Goal: Information Seeking & Learning: Learn about a topic

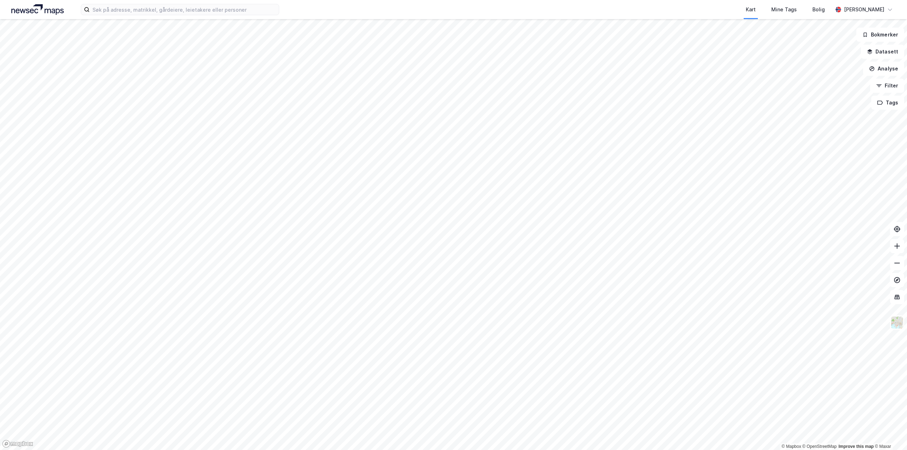
click at [166, 17] on div "Kart Mine Tags Bolig [PERSON_NAME]" at bounding box center [453, 9] width 907 height 19
click at [167, 14] on input at bounding box center [184, 9] width 189 height 11
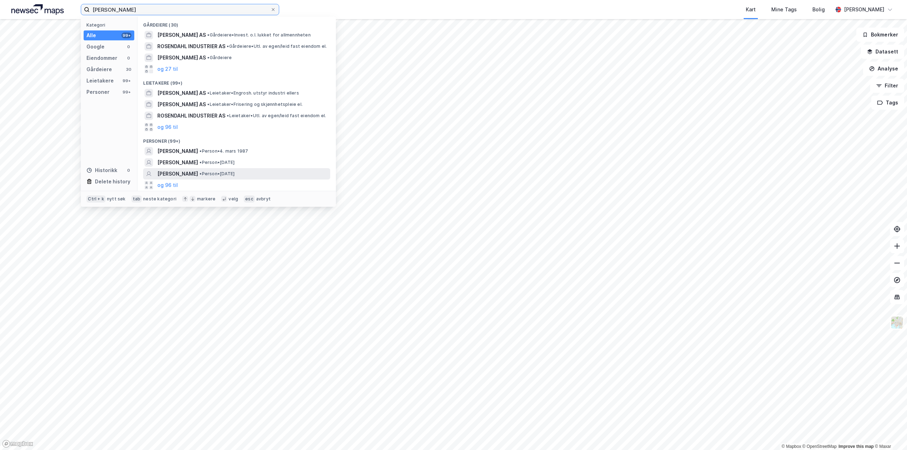
type input "[PERSON_NAME]"
click at [198, 175] on span "[PERSON_NAME]" at bounding box center [177, 174] width 41 height 9
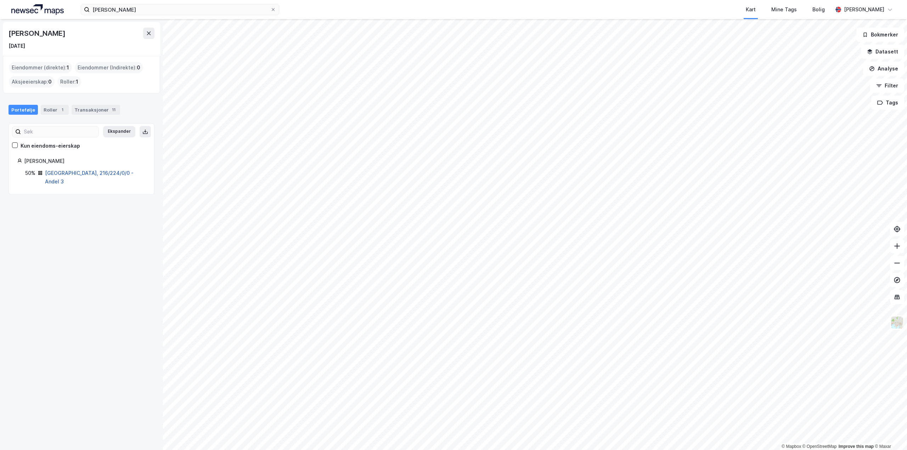
click at [81, 173] on link "[GEOGRAPHIC_DATA], 216/224/0/0 - Andel 3" at bounding box center [89, 177] width 89 height 15
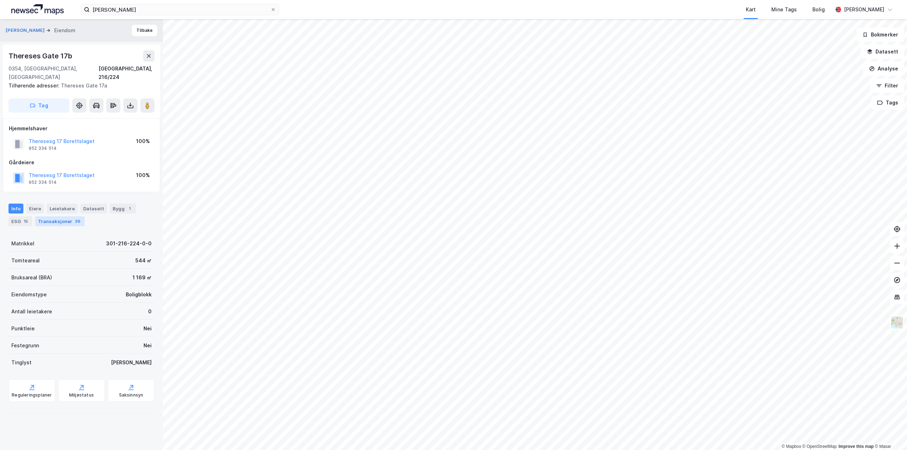
click at [45, 216] on div "Transaksjoner 39" at bounding box center [60, 221] width 50 height 10
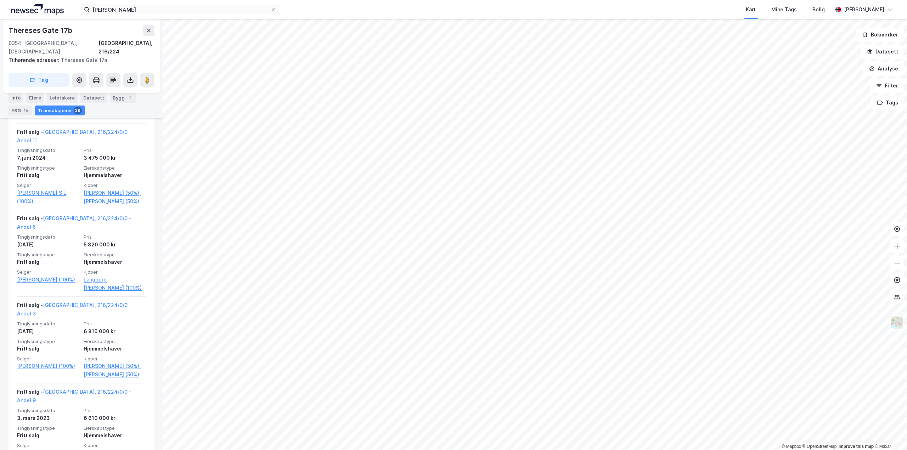
scroll to position [425, 0]
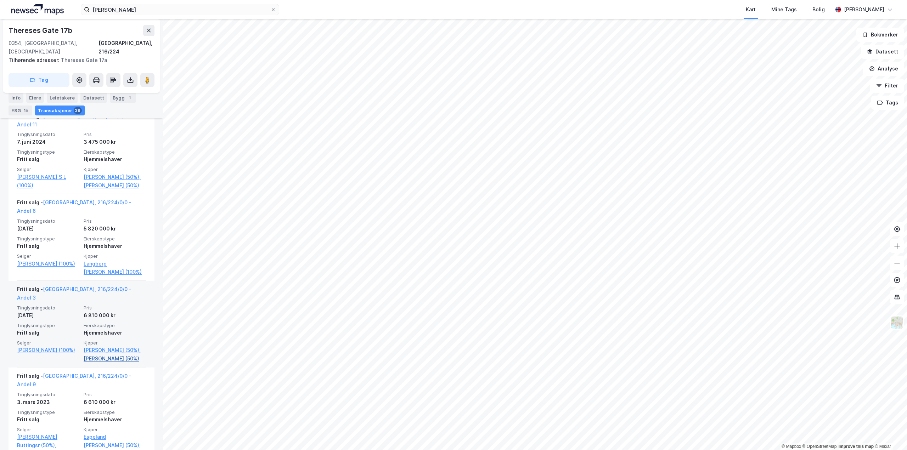
click at [97, 355] on link "[PERSON_NAME] (50%)" at bounding box center [115, 359] width 62 height 9
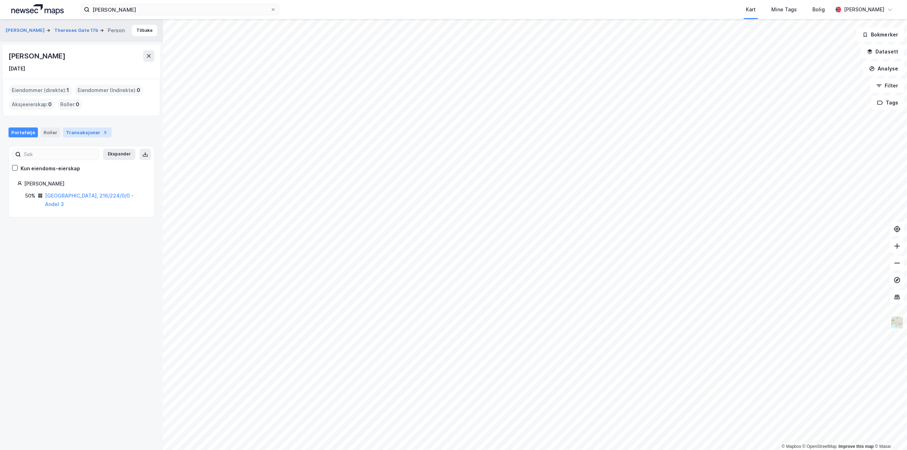
click at [80, 130] on div "Transaksjoner 5" at bounding box center [87, 133] width 49 height 10
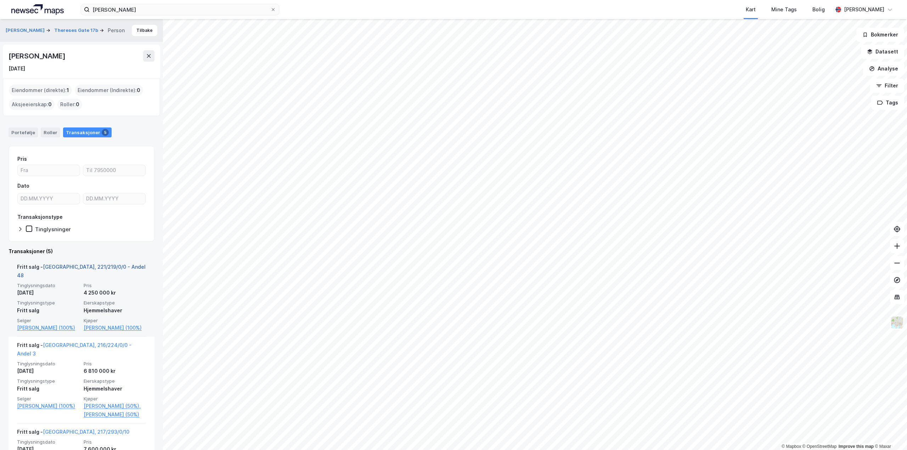
click at [79, 266] on link "[GEOGRAPHIC_DATA], 221/219/0/0 - Andel 48" at bounding box center [81, 271] width 129 height 15
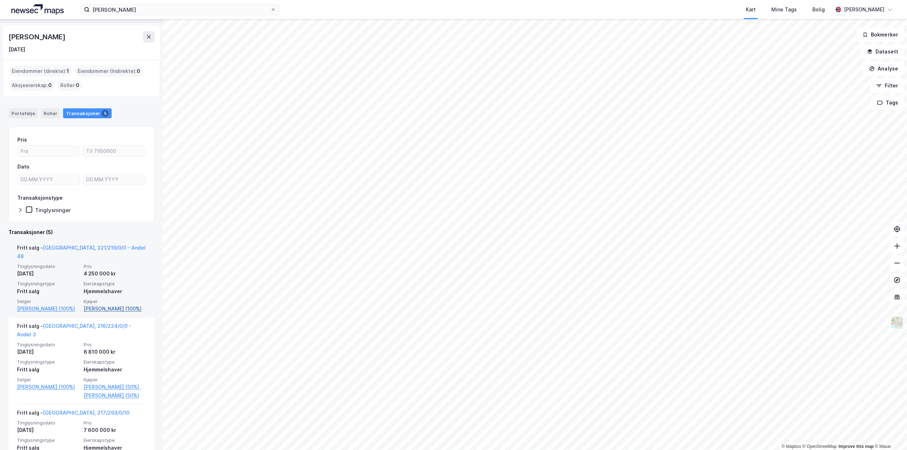
scroll to position [35, 0]
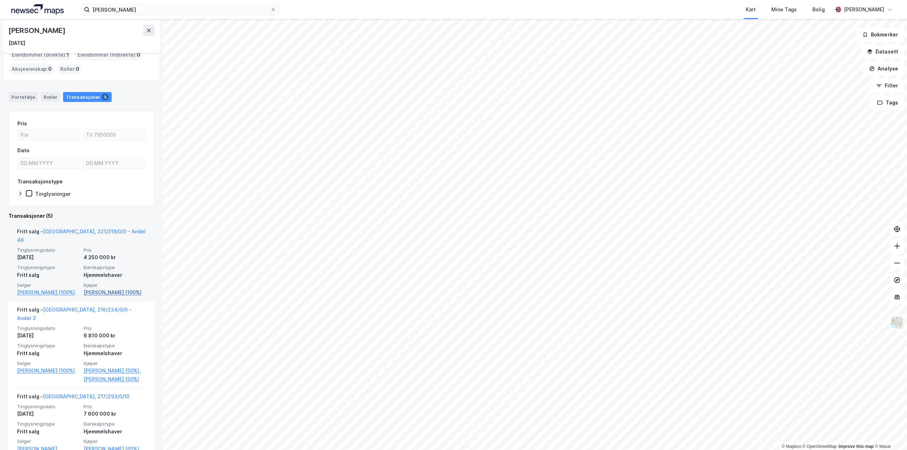
click at [116, 288] on link "[PERSON_NAME] (100%)" at bounding box center [115, 292] width 62 height 9
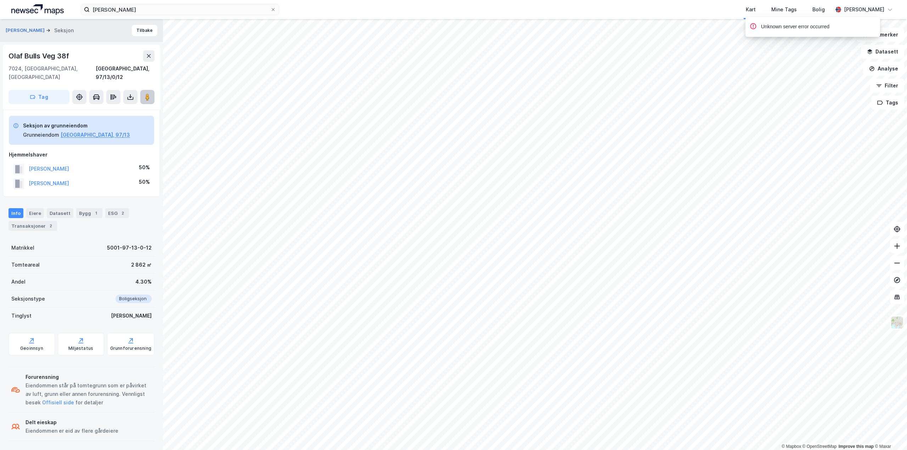
click at [150, 94] on icon at bounding box center [147, 97] width 7 height 7
